Goal: Information Seeking & Learning: Learn about a topic

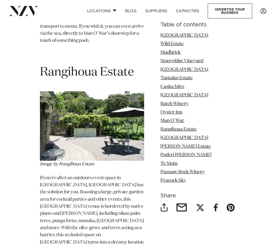
scroll to position [3551, 0]
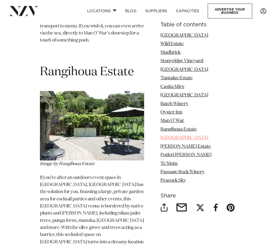
click at [190, 138] on link "[GEOGRAPHIC_DATA]" at bounding box center [184, 137] width 48 height 5
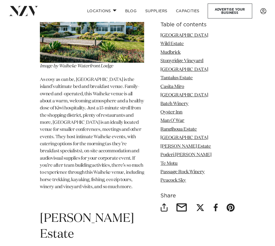
scroll to position [3906, 0]
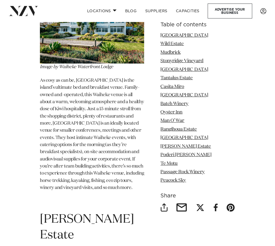
click at [94, 159] on span "As cosy as can be, [GEOGRAPHIC_DATA] is the island’s ultimate bed and breakfast…" at bounding box center [92, 134] width 104 height 112
click at [172, 170] on link "Passage Rock Winery" at bounding box center [182, 171] width 44 height 5
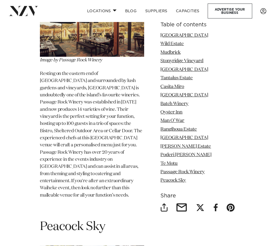
scroll to position [4997, 0]
